Goal: Find specific page/section: Find specific page/section

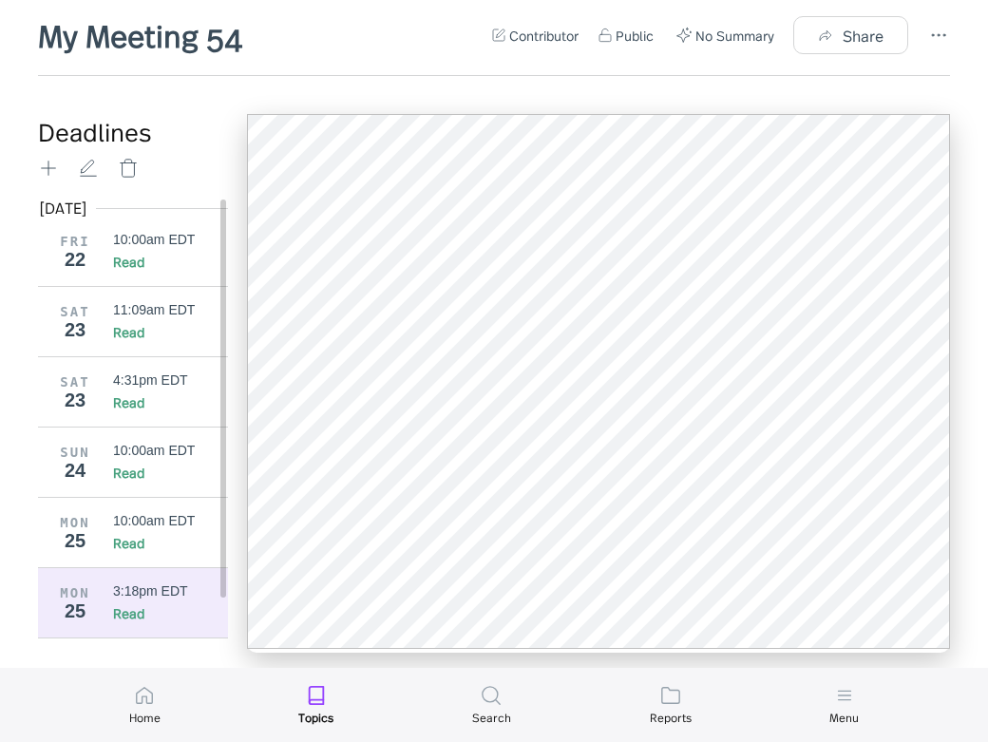
scroll to position [56, 0]
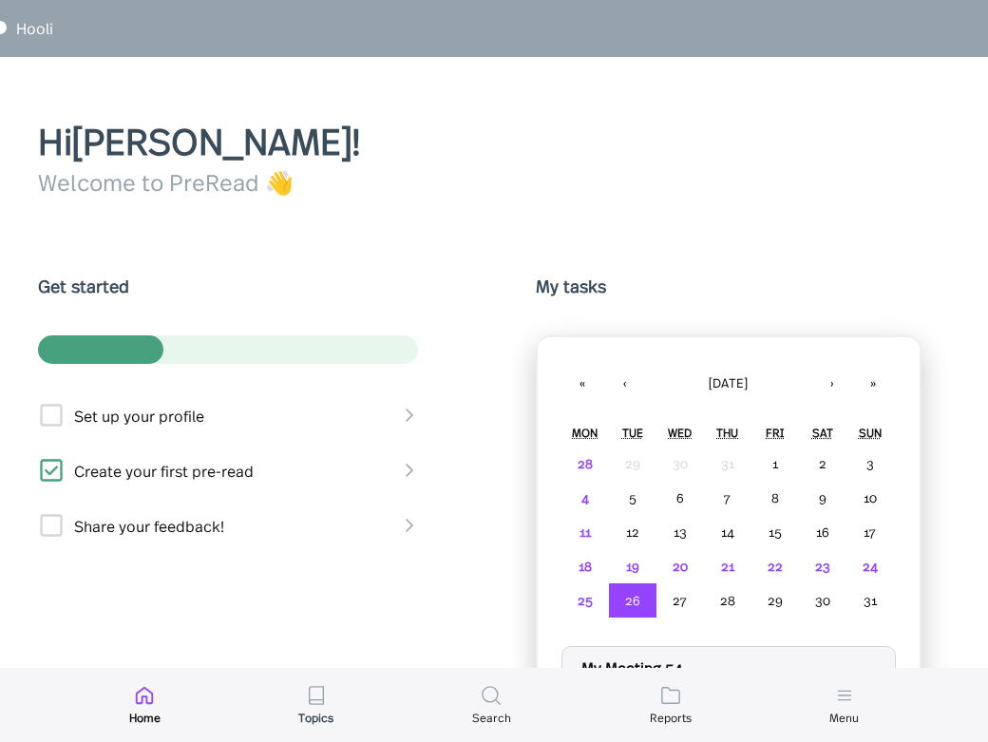
click at [308, 722] on div "Topics" at bounding box center [315, 716] width 35 height 15
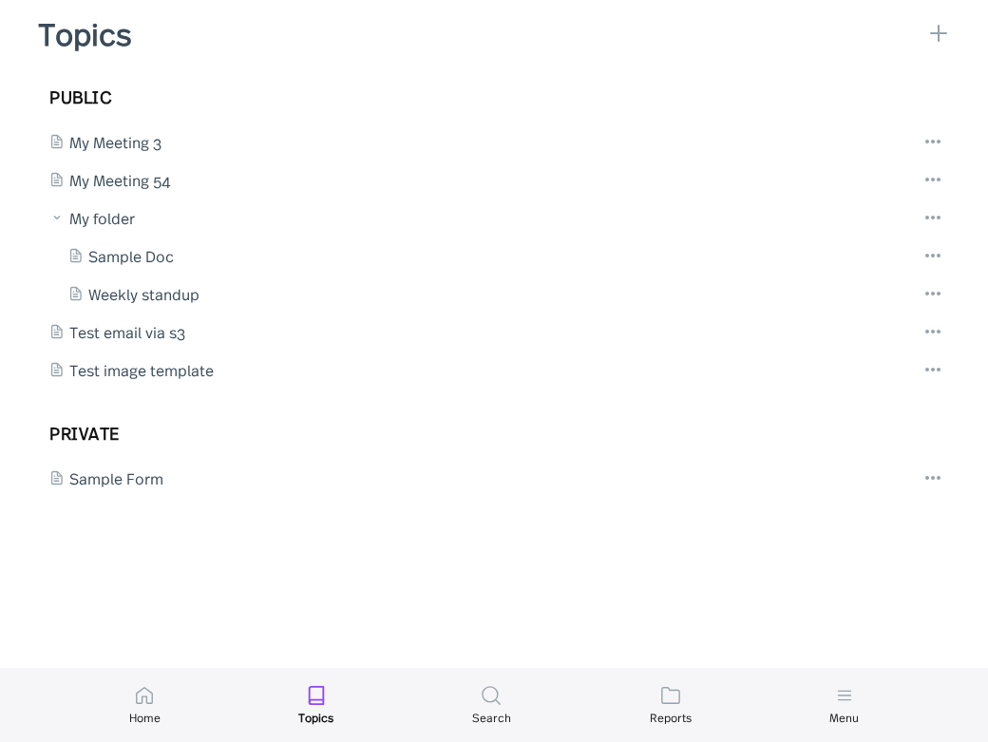
click at [152, 191] on div "My Meeting 54" at bounding box center [494, 179] width 912 height 38
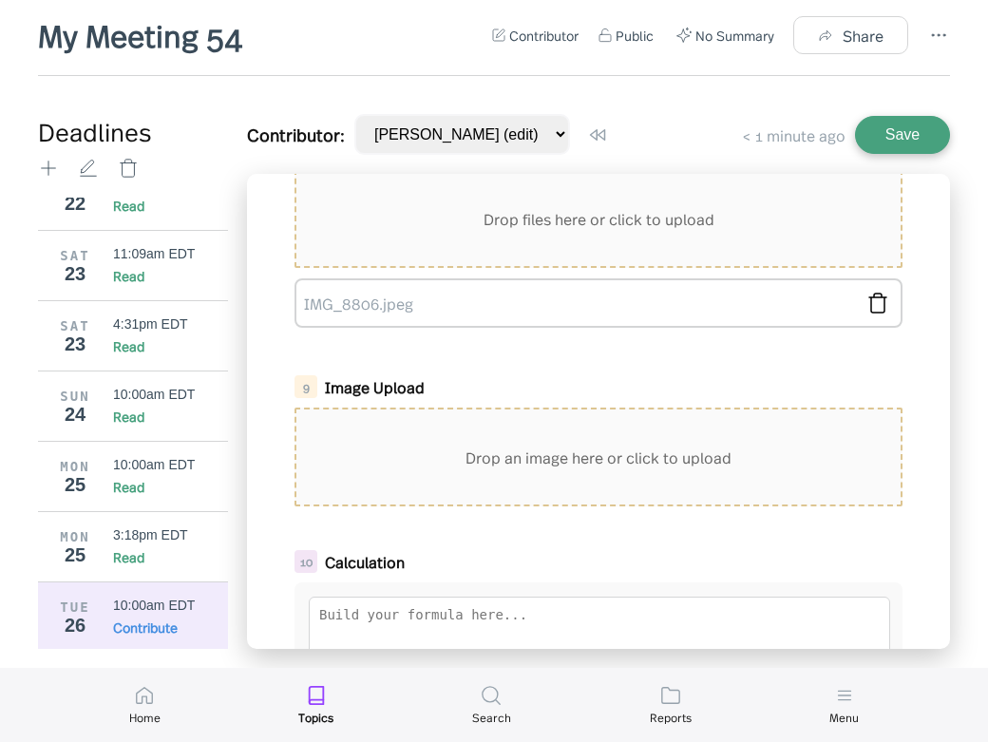
scroll to position [1195, 0]
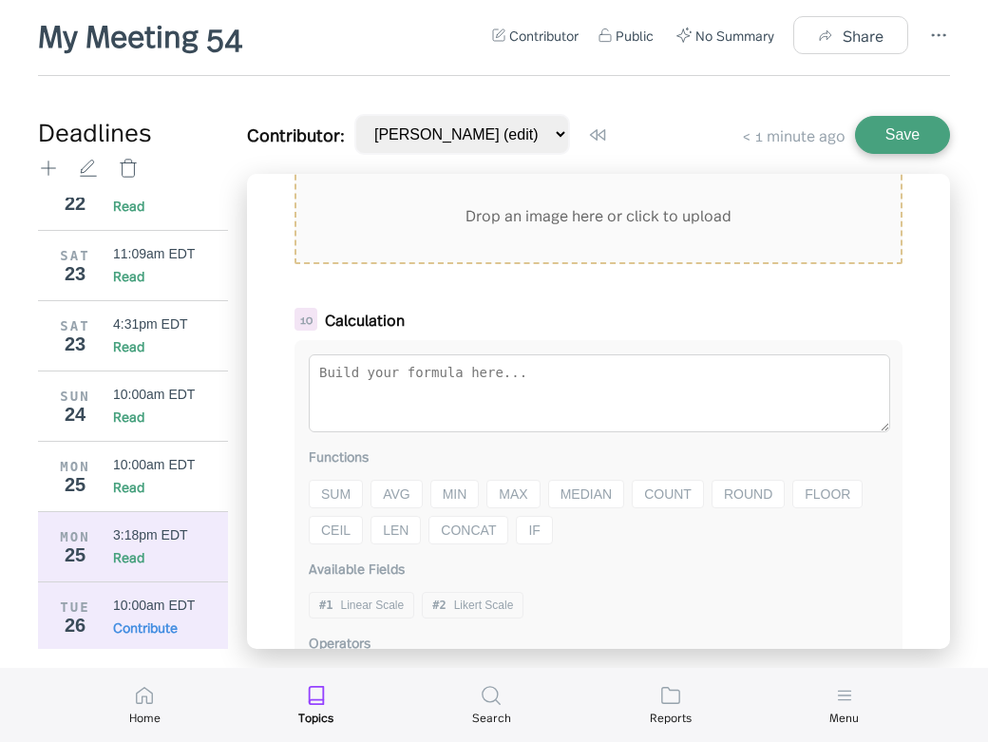
click at [179, 540] on div "3:18pm EDT Read" at bounding box center [164, 546] width 102 height 39
